Goal: Task Accomplishment & Management: Use online tool/utility

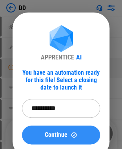
click at [57, 136] on span "Continue" at bounding box center [56, 135] width 23 height 6
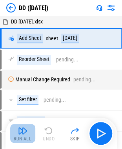
click at [27, 133] on button "Run All" at bounding box center [22, 133] width 25 height 19
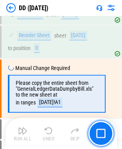
scroll to position [38, 0]
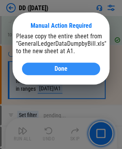
click at [95, 68] on button "Done" at bounding box center [61, 69] width 78 height 13
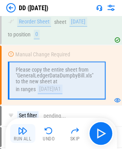
click at [25, 132] on img "button" at bounding box center [22, 130] width 9 height 9
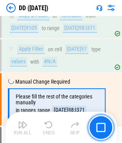
scroll to position [2497, 0]
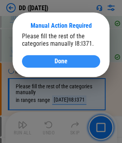
click at [68, 62] on div "Done" at bounding box center [60, 61] width 59 height 6
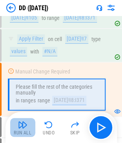
click at [19, 127] on img "button" at bounding box center [22, 124] width 9 height 9
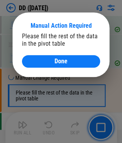
scroll to position [2712, 0]
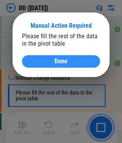
click at [86, 56] on button "Done" at bounding box center [61, 61] width 78 height 13
